Goal: Transaction & Acquisition: Book appointment/travel/reservation

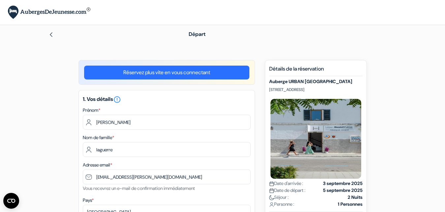
select select "14"
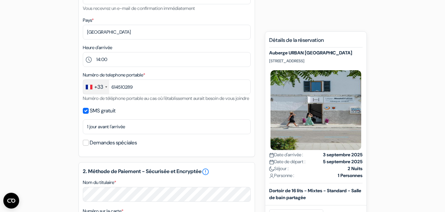
scroll to position [354, 0]
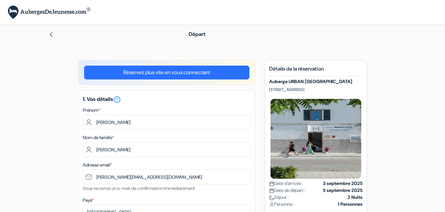
select select "14"
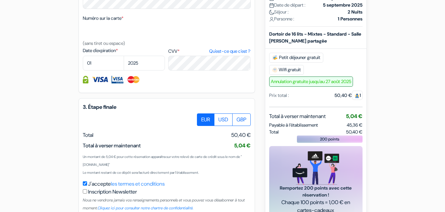
scroll to position [354, 0]
click at [124, 56] on select "2025 2026 2027 2028 2029 2030 2031 2032 2033 2034 2035 2036 2037 2038 2039 2040…" at bounding box center [144, 63] width 41 height 15
select select "2028"
click option "2028" at bounding box center [0, 0] width 0 height 0
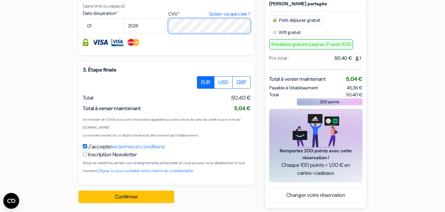
scroll to position [389, 0]
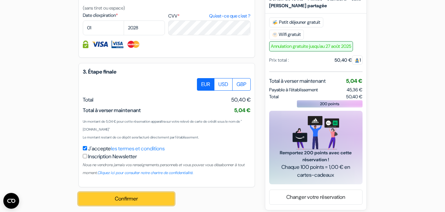
click at [141, 204] on button "Confirmer Loading..." at bounding box center [126, 199] width 96 height 13
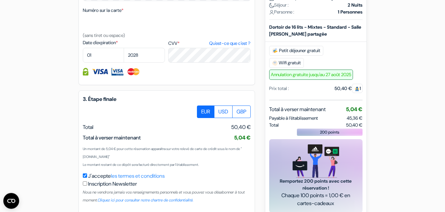
scroll to position [403, 0]
